Goal: Navigation & Orientation: Find specific page/section

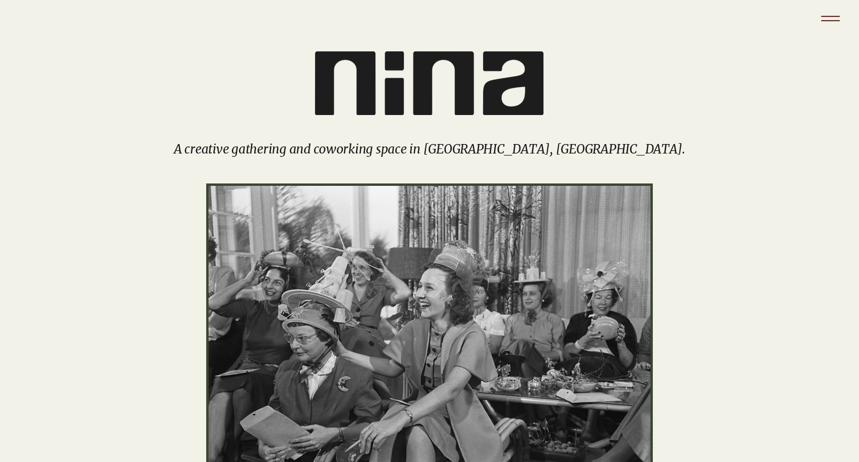
click at [828, 19] on icon "Menu" at bounding box center [830, 18] width 33 height 33
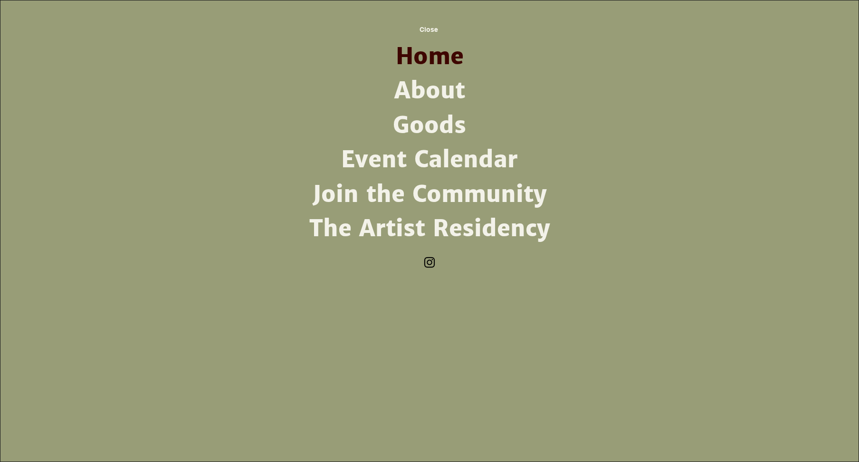
click at [440, 89] on link "About" at bounding box center [430, 91] width 248 height 34
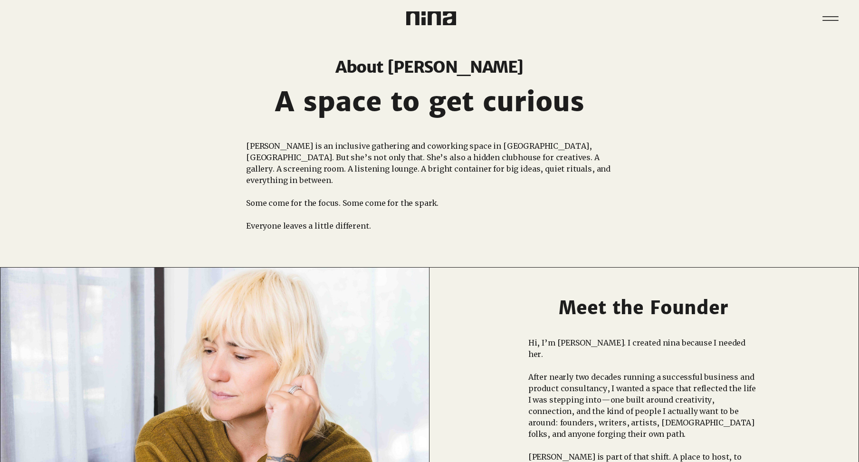
click at [420, 19] on img at bounding box center [431, 18] width 50 height 14
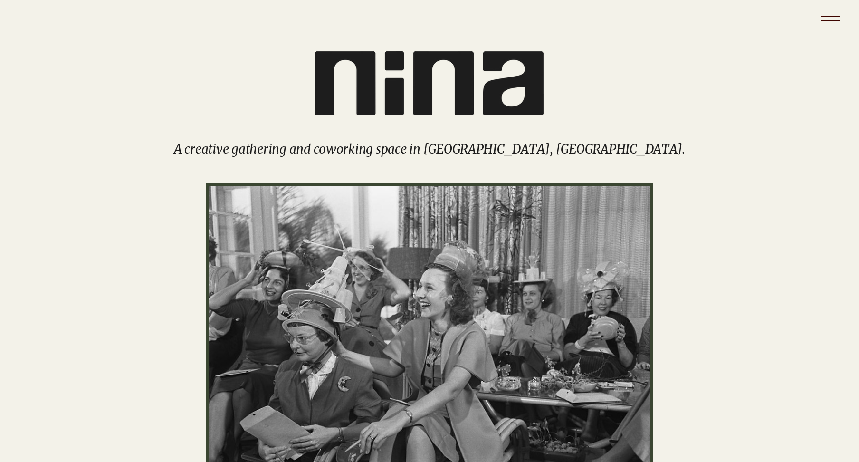
click at [824, 16] on icon "Menu" at bounding box center [830, 16] width 19 height 1
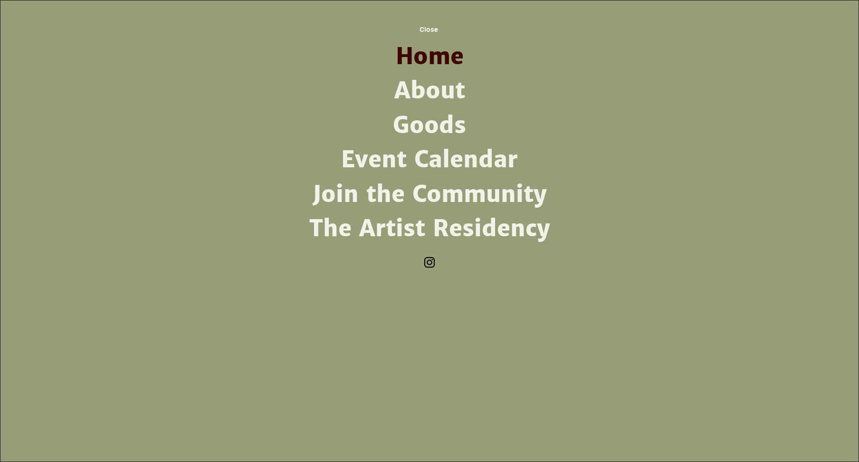
click at [394, 119] on link "Goods" at bounding box center [430, 125] width 248 height 34
